Goal: Transaction & Acquisition: Purchase product/service

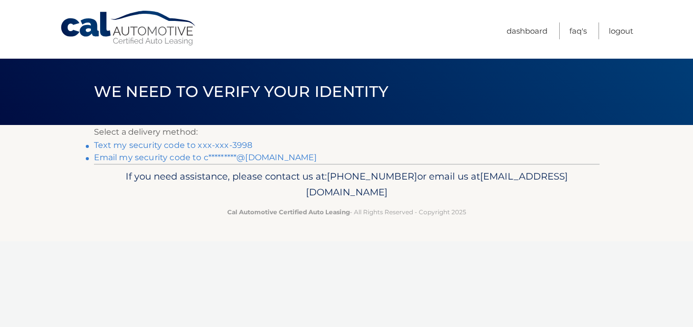
click at [230, 143] on link "Text my security code to xxx-xxx-3998" at bounding box center [173, 145] width 159 height 10
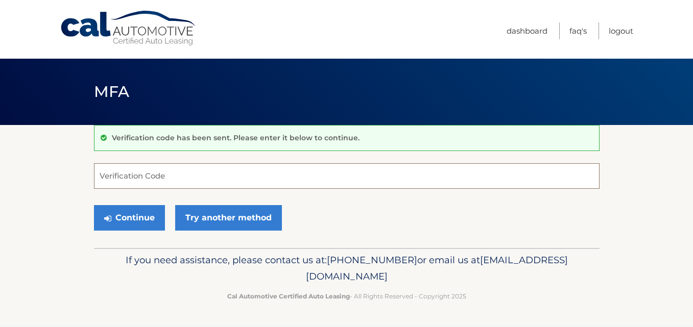
click at [177, 172] on input "Verification Code" at bounding box center [347, 176] width 506 height 26
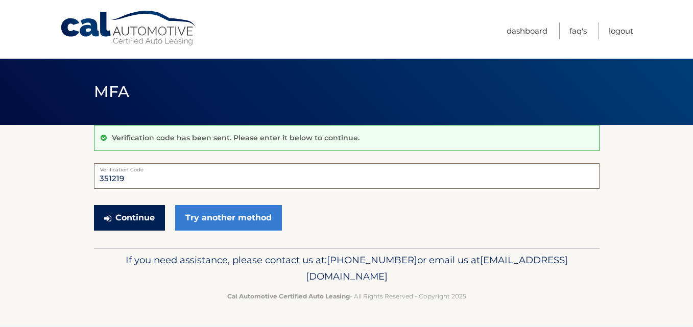
type input "351219"
click at [146, 213] on button "Continue" at bounding box center [129, 218] width 71 height 26
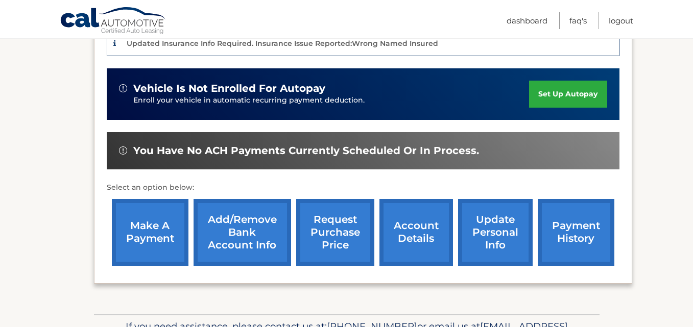
scroll to position [272, 0]
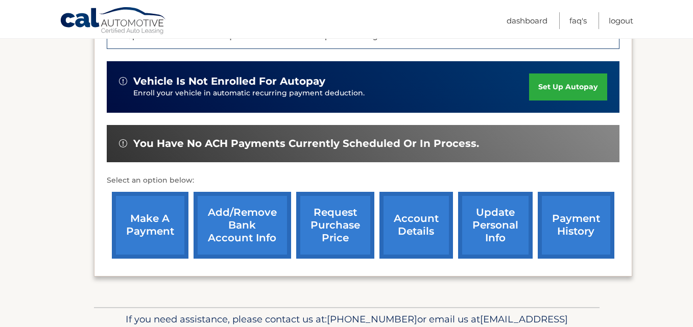
click at [154, 211] on link "make a payment" at bounding box center [150, 225] width 77 height 67
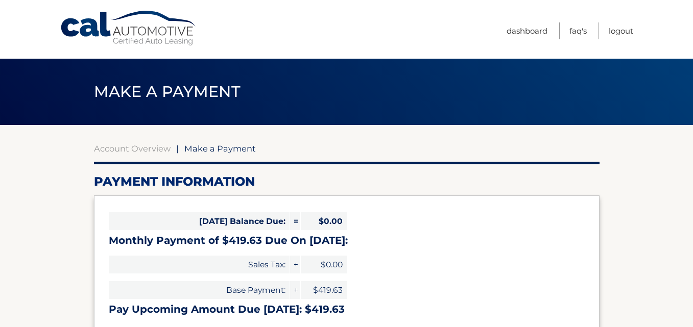
select select "NGZkNDI2YWItZGFmMy00NTUxLTgyYWYtMWNmZjZkNGJjYmU5"
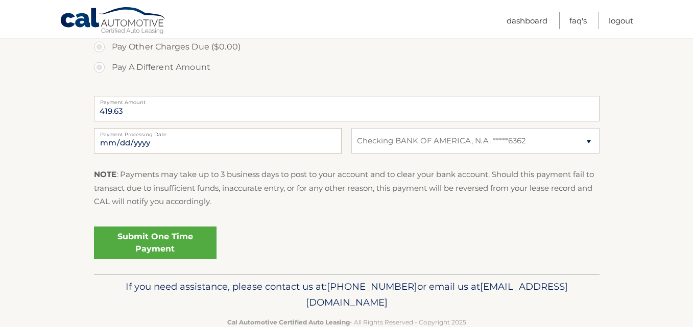
scroll to position [379, 0]
click at [166, 240] on link "Submit One Time Payment" at bounding box center [155, 242] width 123 height 33
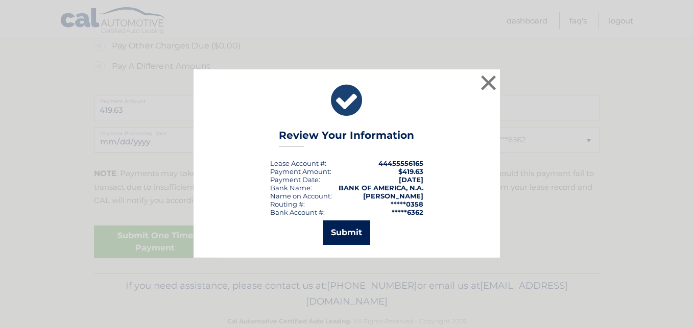
click at [356, 236] on button "Submit" at bounding box center [346, 233] width 47 height 25
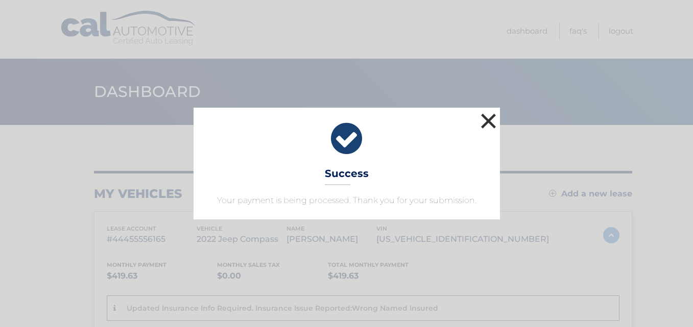
click at [488, 118] on button "×" at bounding box center [489, 121] width 20 height 20
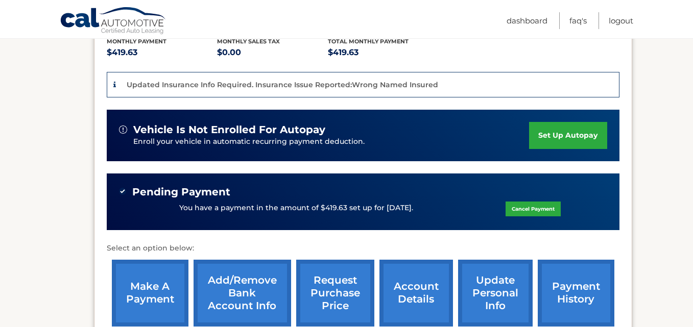
scroll to position [348, 0]
